Goal: Task Accomplishment & Management: Manage account settings

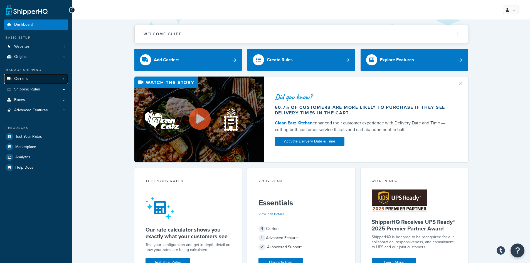
click at [18, 82] on link "Carriers 3" at bounding box center [36, 79] width 64 height 10
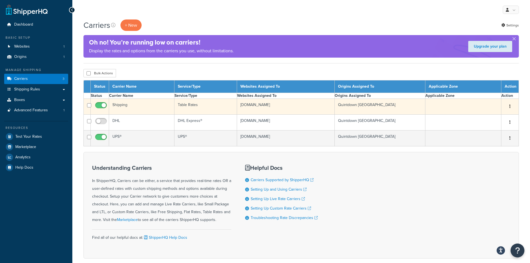
click at [277, 106] on td "www.expert-toolstore.com" at bounding box center [286, 107] width 98 height 16
click at [254, 105] on td "www.expert-toolstore.com" at bounding box center [286, 107] width 98 height 16
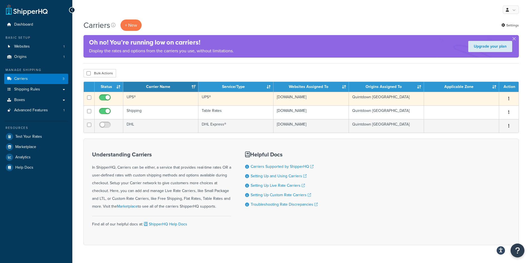
click at [220, 96] on td "UPS®" at bounding box center [235, 99] width 75 height 14
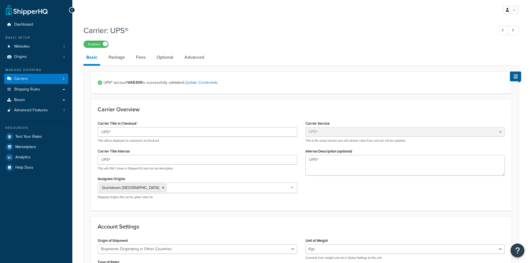
select select "ups"
select select "row"
select select "kg"
click at [31, 77] on link "Carriers 3" at bounding box center [36, 79] width 64 height 10
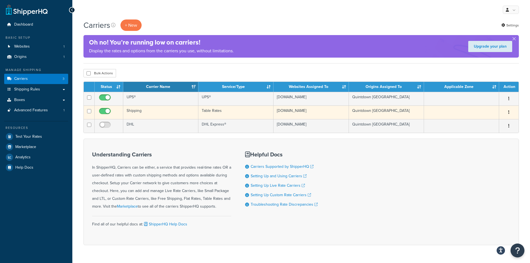
click at [303, 110] on td "www.expert-toolstore.com" at bounding box center [310, 112] width 75 height 14
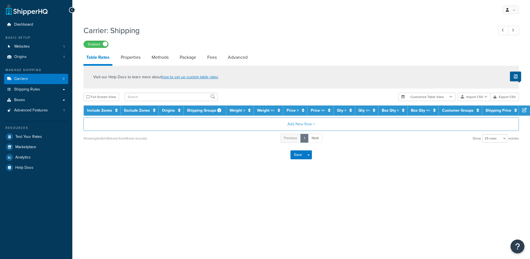
select select "25"
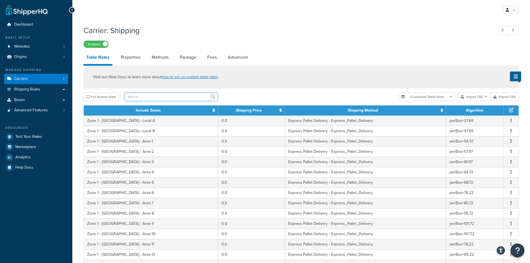
click at [133, 99] on input "text" at bounding box center [171, 97] width 93 height 8
click at [157, 98] on input "text" at bounding box center [171, 97] width 93 height 8
type input "china"
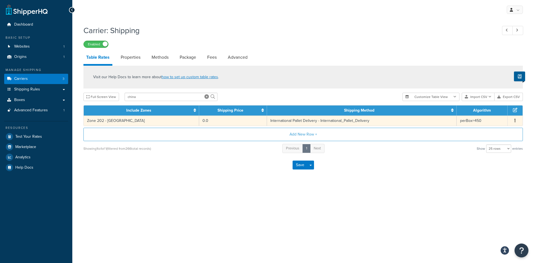
click at [279, 121] on td "International Pallet Delivery - International_Pallet_Delivery" at bounding box center [362, 120] width 190 height 10
select select "65617"
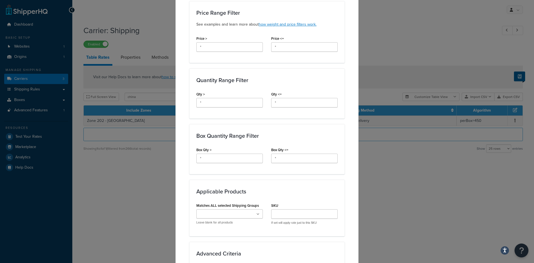
scroll to position [327, 0]
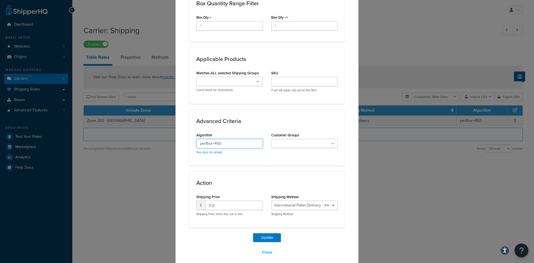
click at [222, 139] on input "perBox=450" at bounding box center [229, 143] width 66 height 9
type input "perBox=221"
click at [272, 234] on button "Update" at bounding box center [267, 237] width 28 height 9
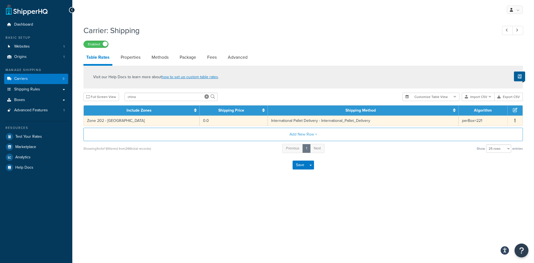
click at [270, 121] on td "International Pallet Delivery - International_Pallet_Delivery" at bounding box center [363, 120] width 191 height 10
select select "65617"
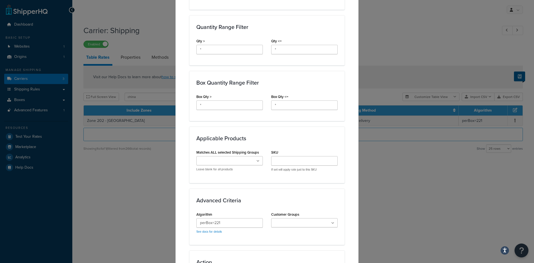
scroll to position [250, 0]
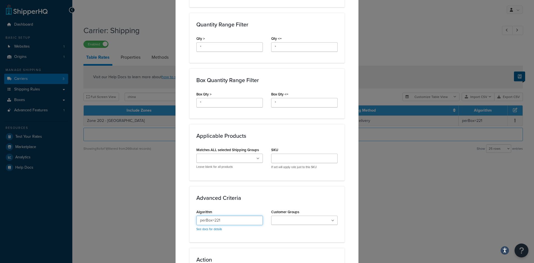
click at [229, 215] on input "perBox=221" at bounding box center [229, 219] width 66 height 9
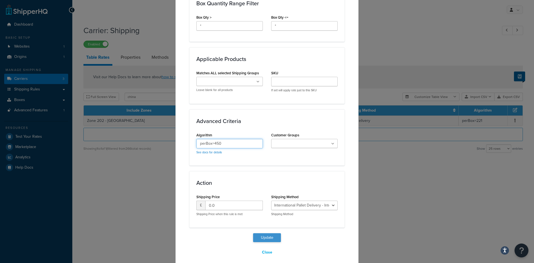
type input "perBox=450"
click at [270, 233] on button "Update" at bounding box center [267, 237] width 28 height 9
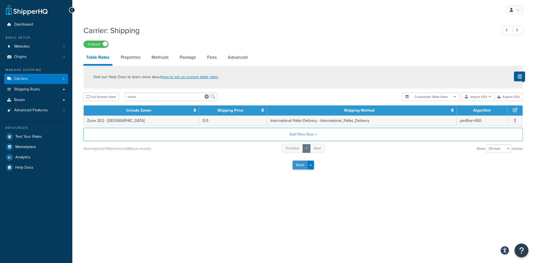
click at [299, 167] on button "Save" at bounding box center [299, 164] width 15 height 9
